Goal: Navigation & Orientation: Go to known website

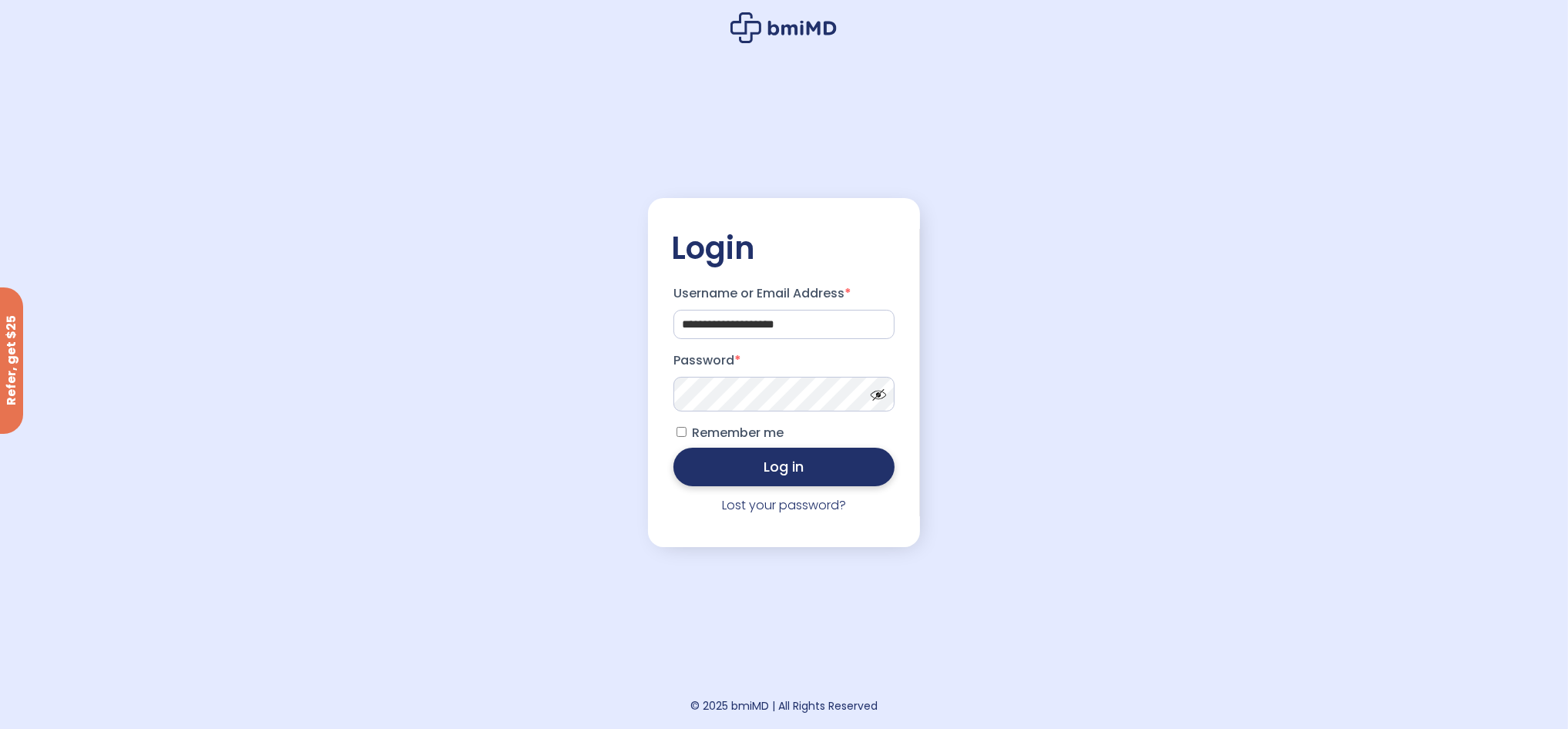
click at [789, 474] on button "Log in" at bounding box center [784, 466] width 221 height 38
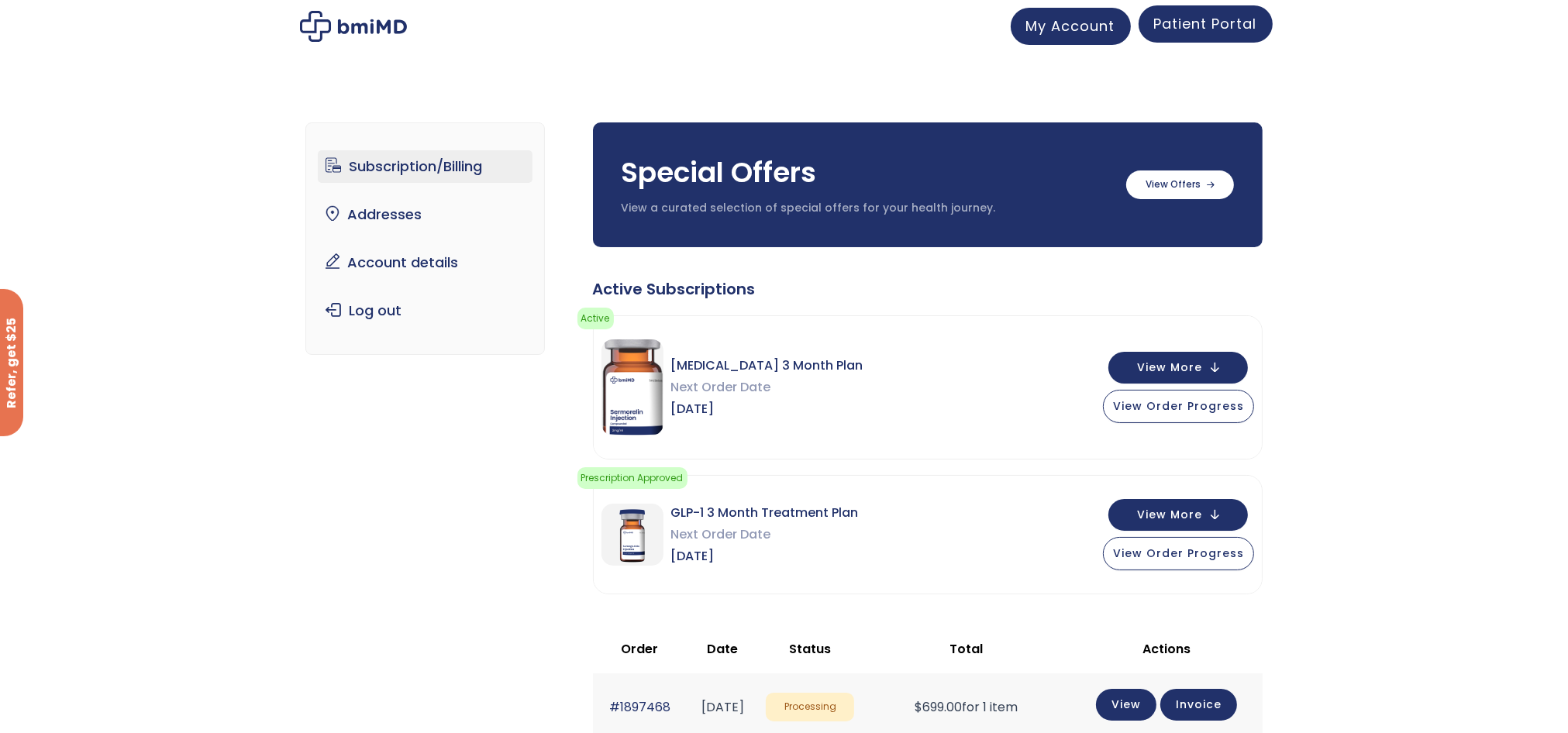
click at [1211, 17] on span "Patient Portal" at bounding box center [1205, 24] width 103 height 20
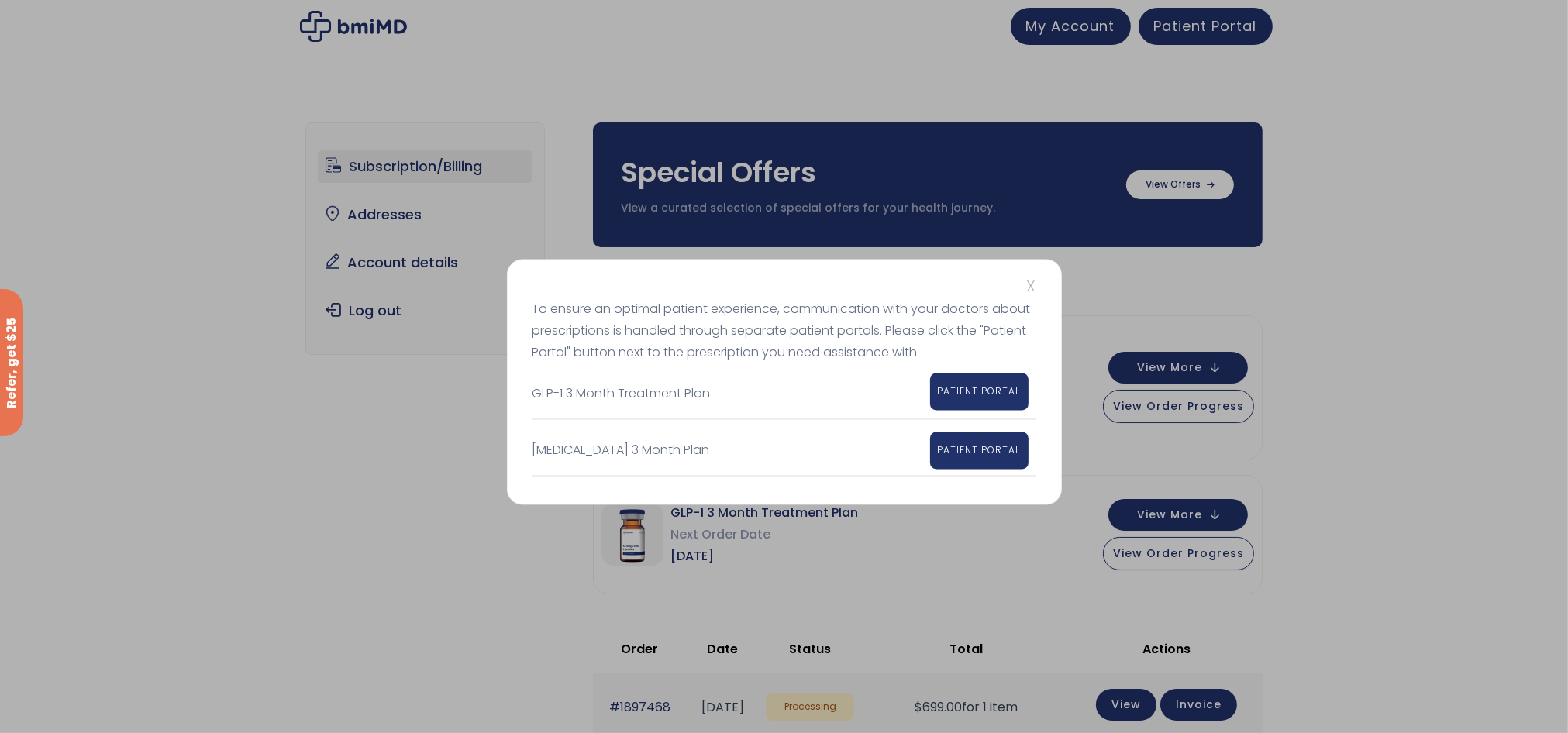
click at [982, 387] on span "PATIENT PORTAL" at bounding box center [979, 391] width 82 height 13
